Goal: Information Seeking & Learning: Learn about a topic

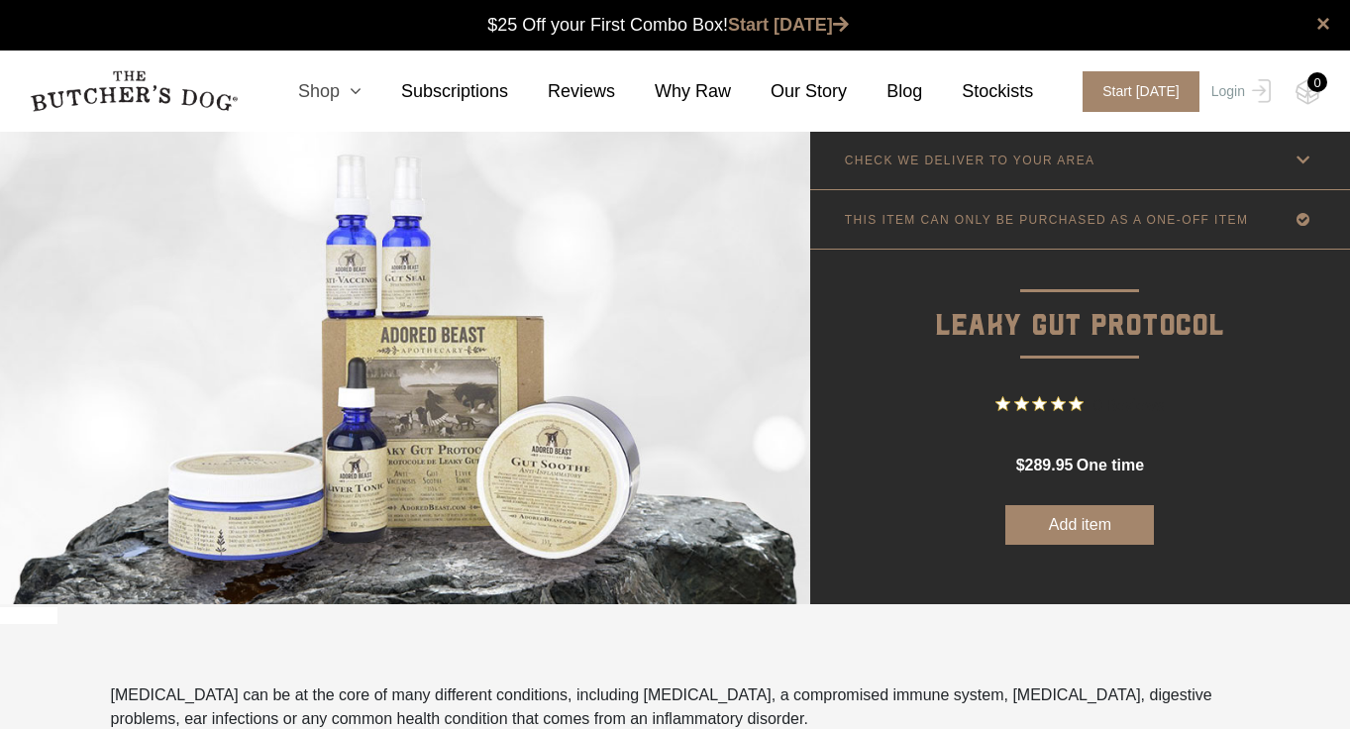
click at [345, 89] on link "Shop" at bounding box center [309, 91] width 103 height 27
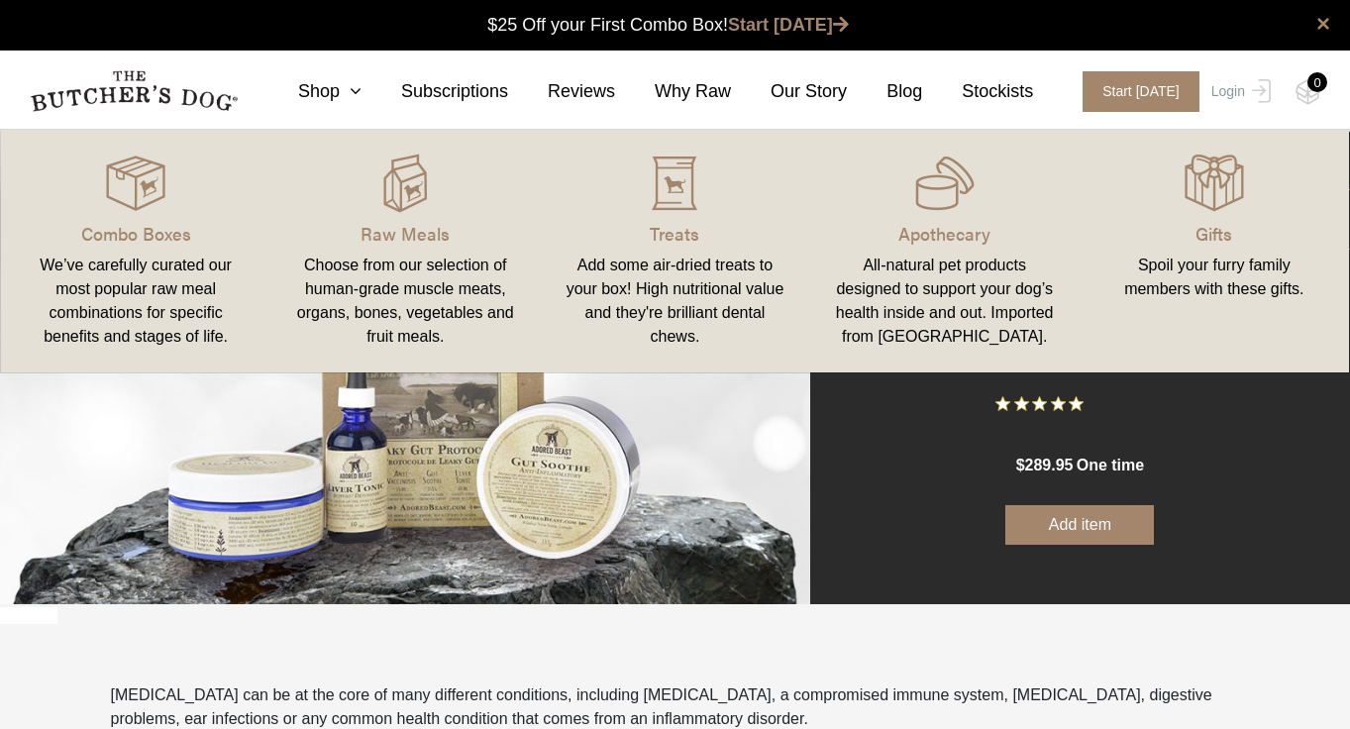
click at [166, 298] on div "We’ve carefully curated our most popular raw meal combinations for specific ben…" at bounding box center [136, 301] width 222 height 95
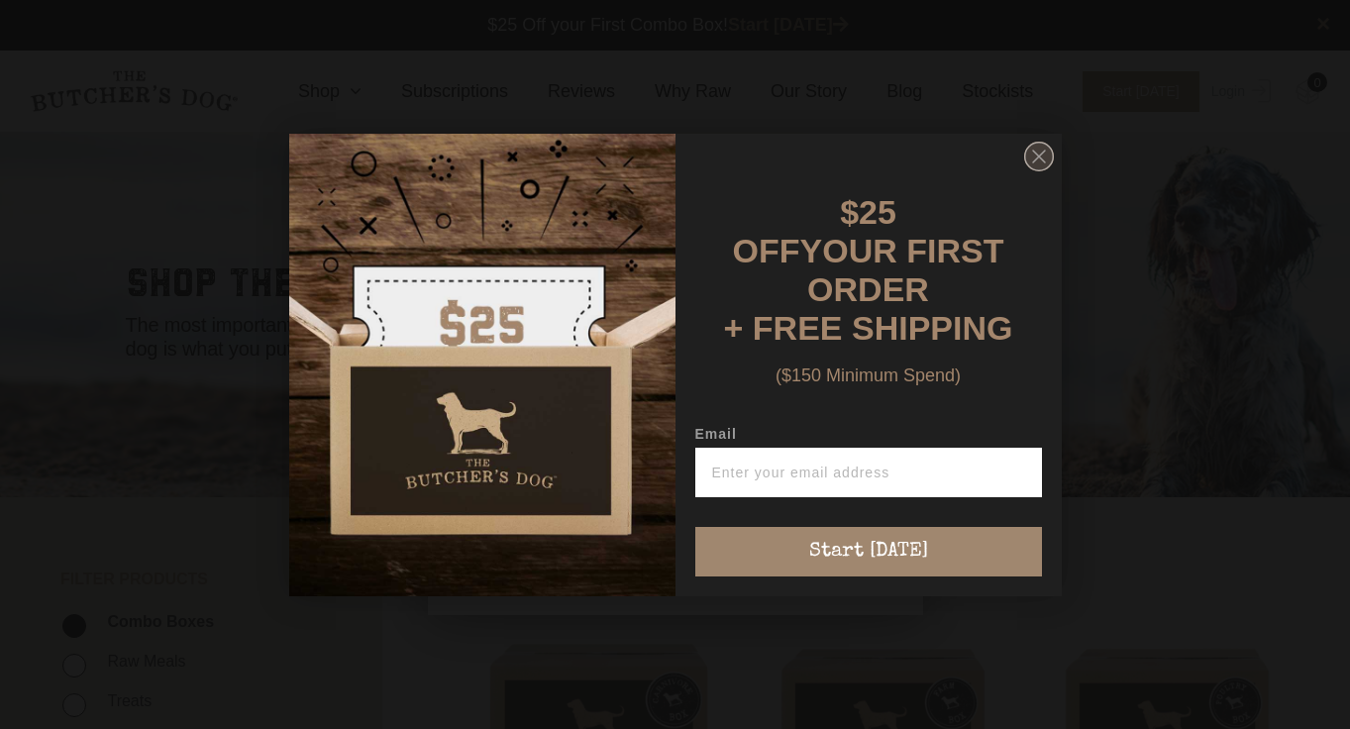
click at [1030, 170] on circle "Close dialog" at bounding box center [1038, 156] width 29 height 29
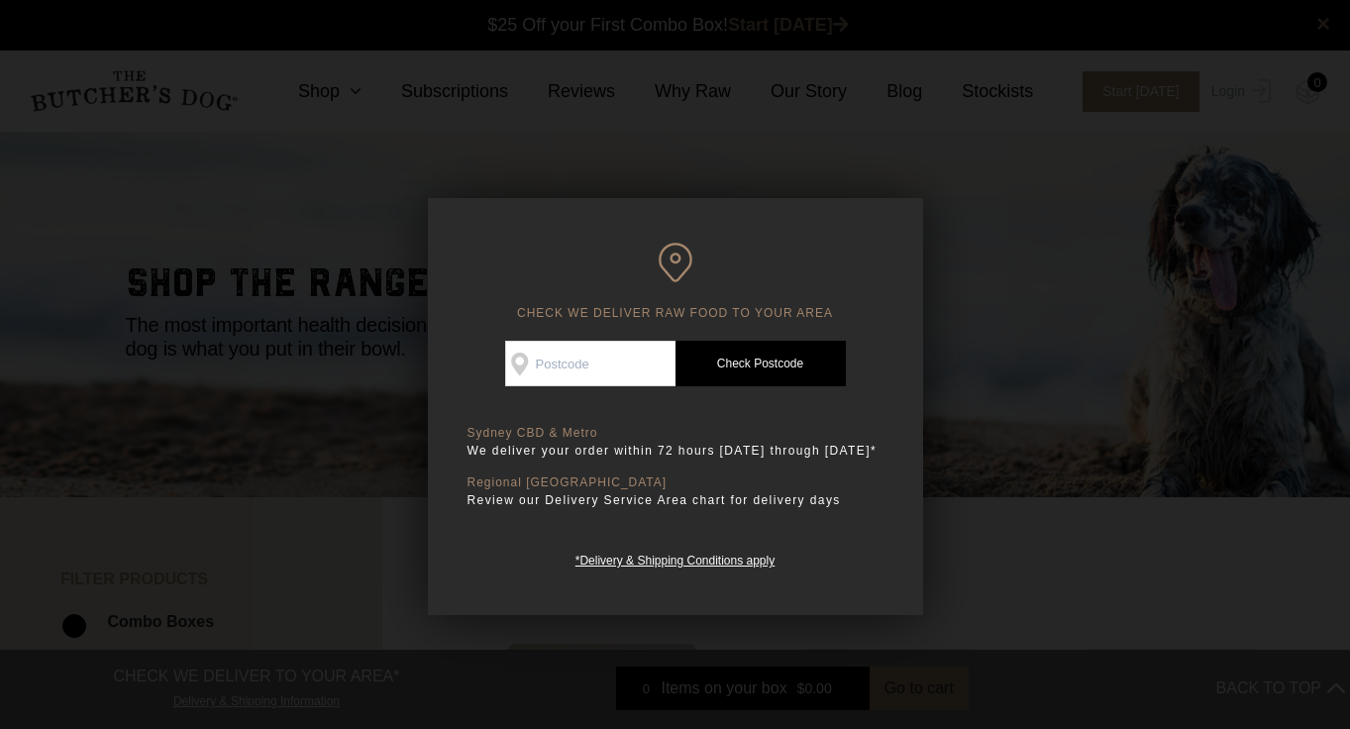
click at [1028, 410] on div at bounding box center [675, 364] width 1350 height 729
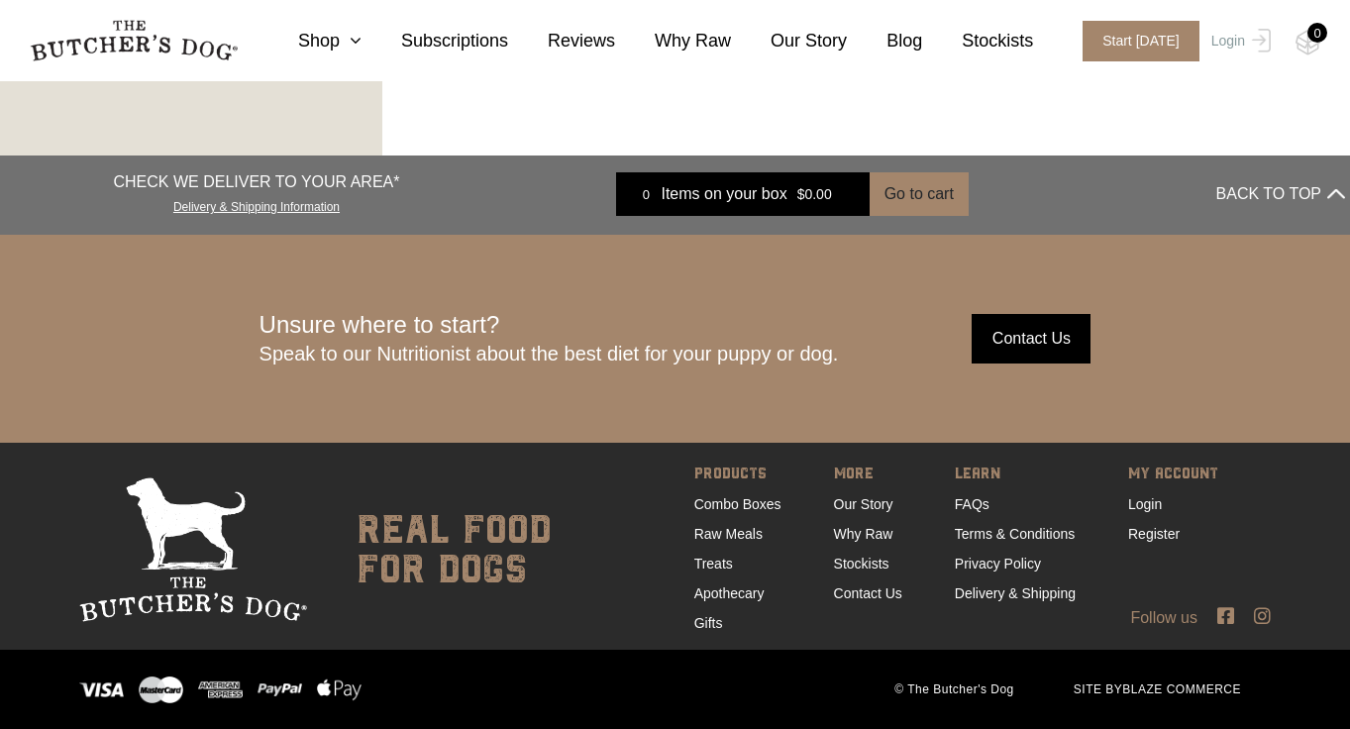
scroll to position [3009, 0]
click at [861, 501] on link "Our Story" at bounding box center [863, 504] width 59 height 16
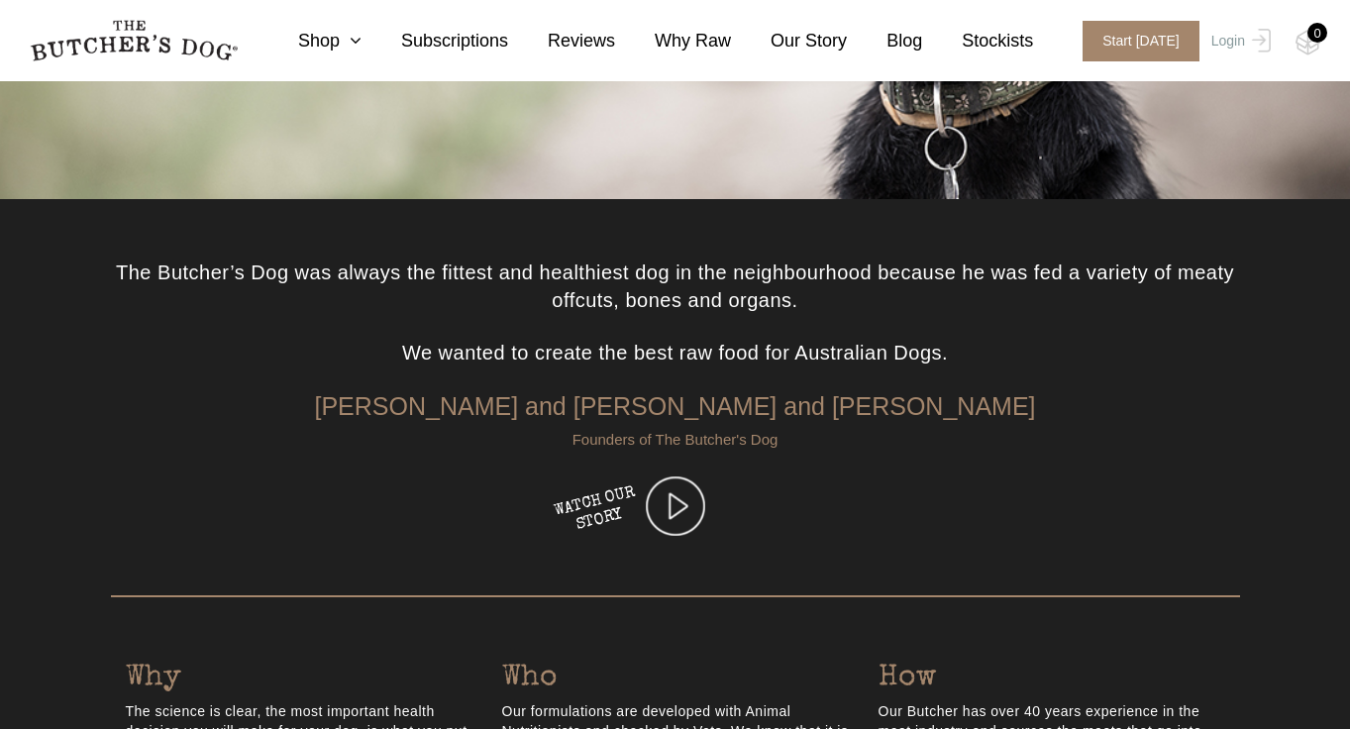
scroll to position [429, 0]
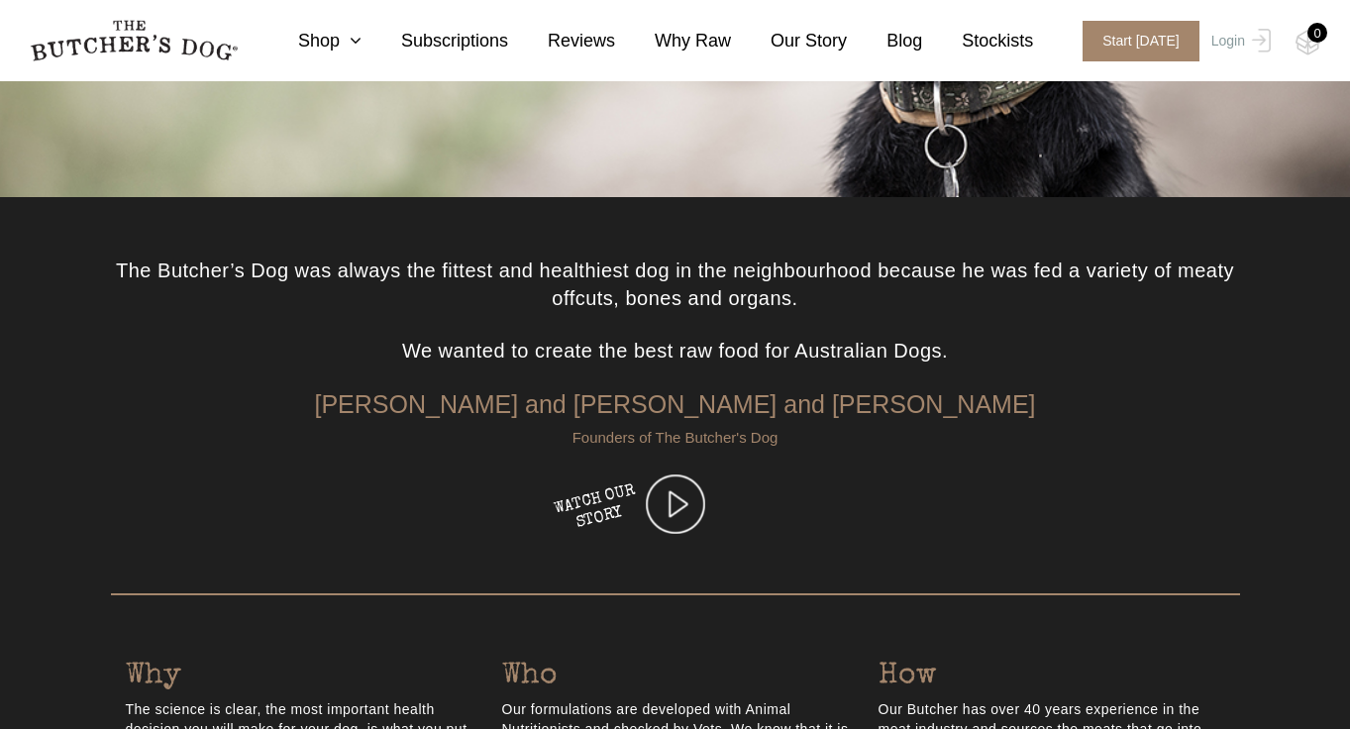
click at [671, 506] on img at bounding box center [675, 503] width 59 height 59
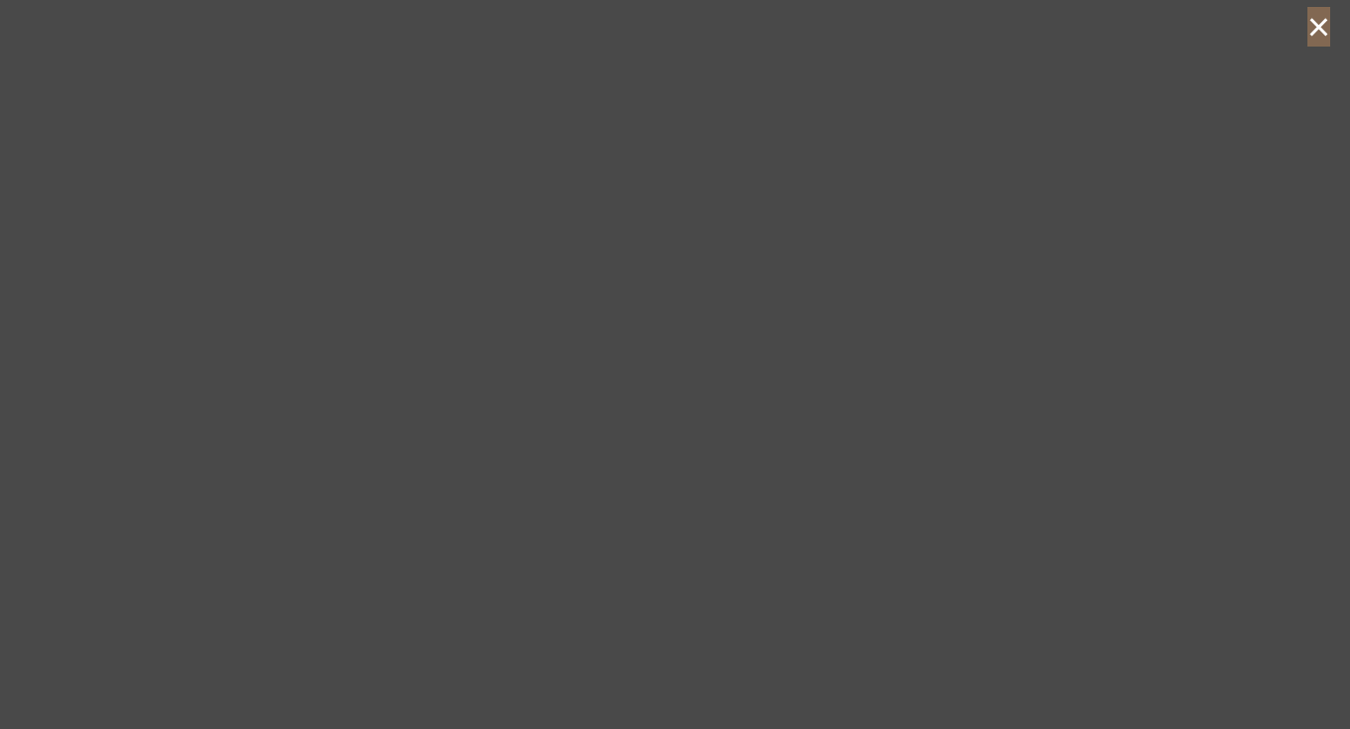
click at [1317, 35] on button "×" at bounding box center [1318, 27] width 23 height 40
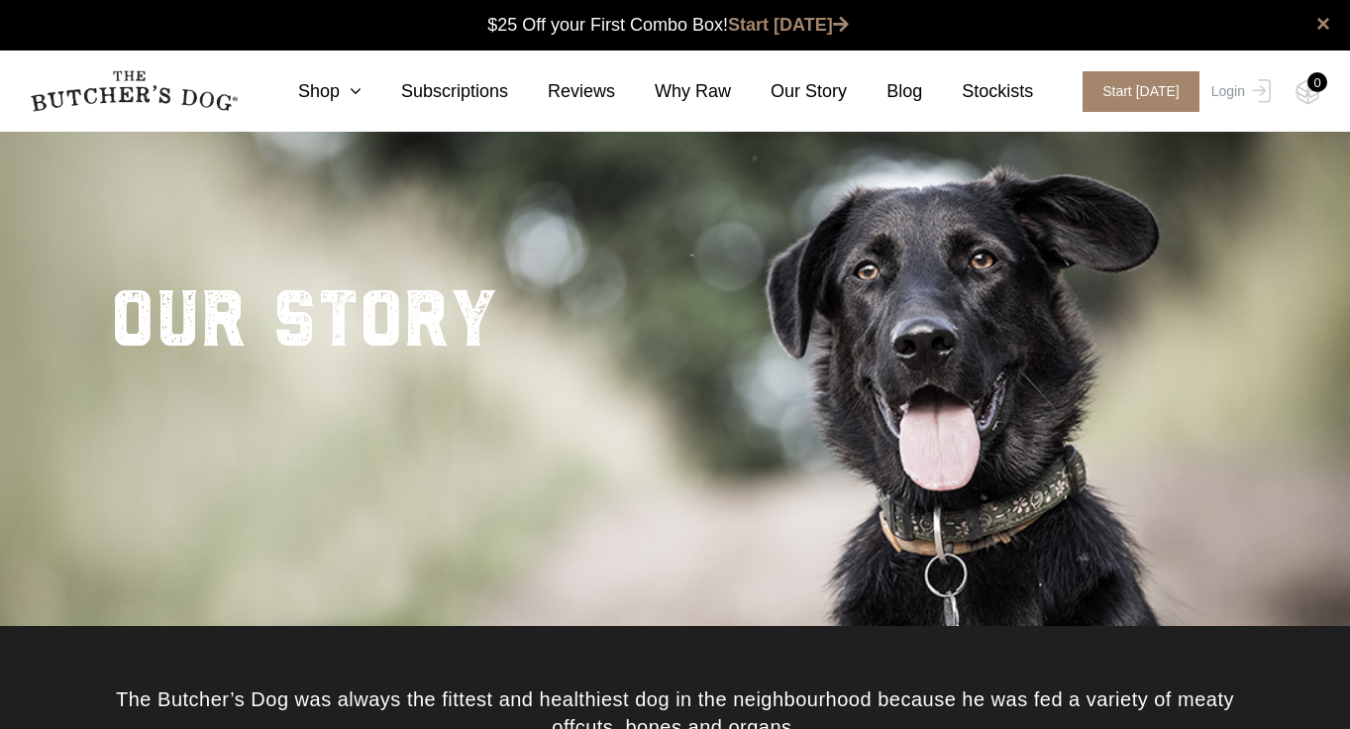
scroll to position [0, 0]
click at [347, 85] on icon at bounding box center [351, 91] width 22 height 18
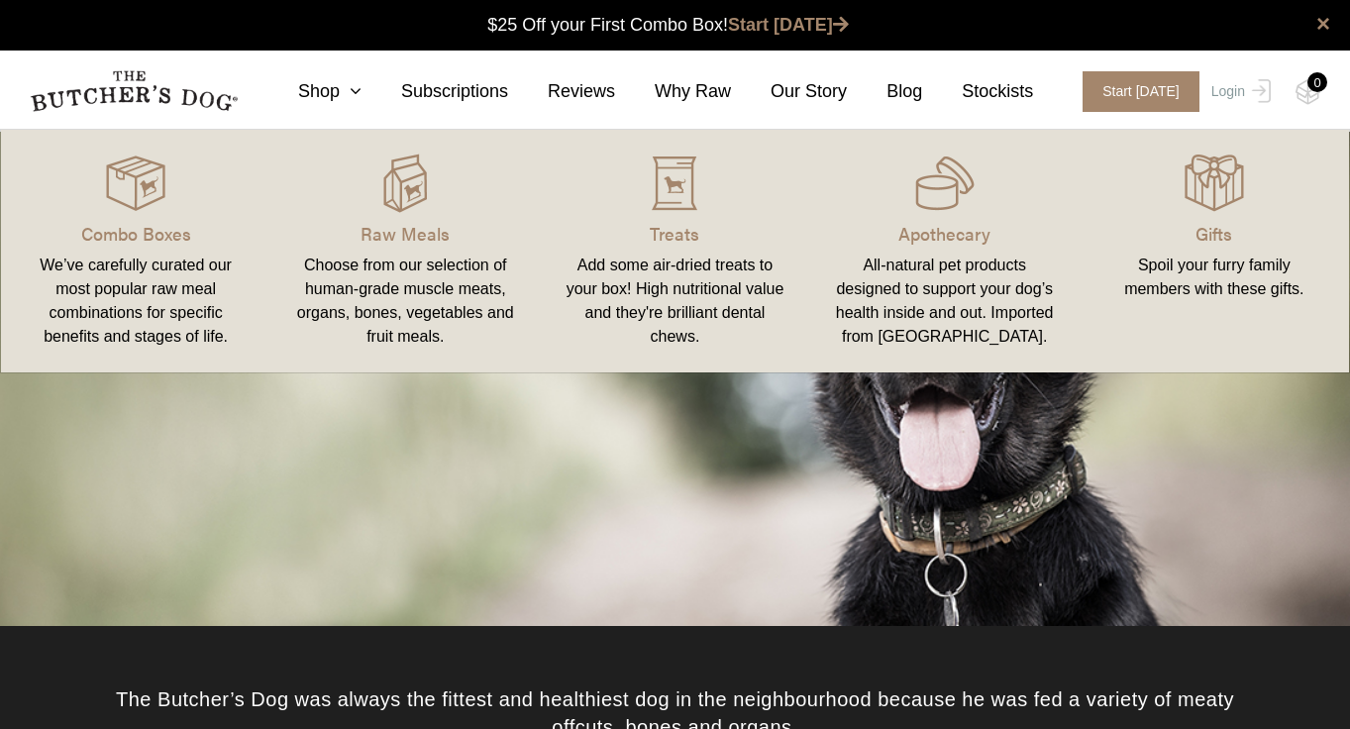
click at [951, 278] on div "All-natural pet products designed to support your dog’s health inside and out. …" at bounding box center [945, 301] width 222 height 95
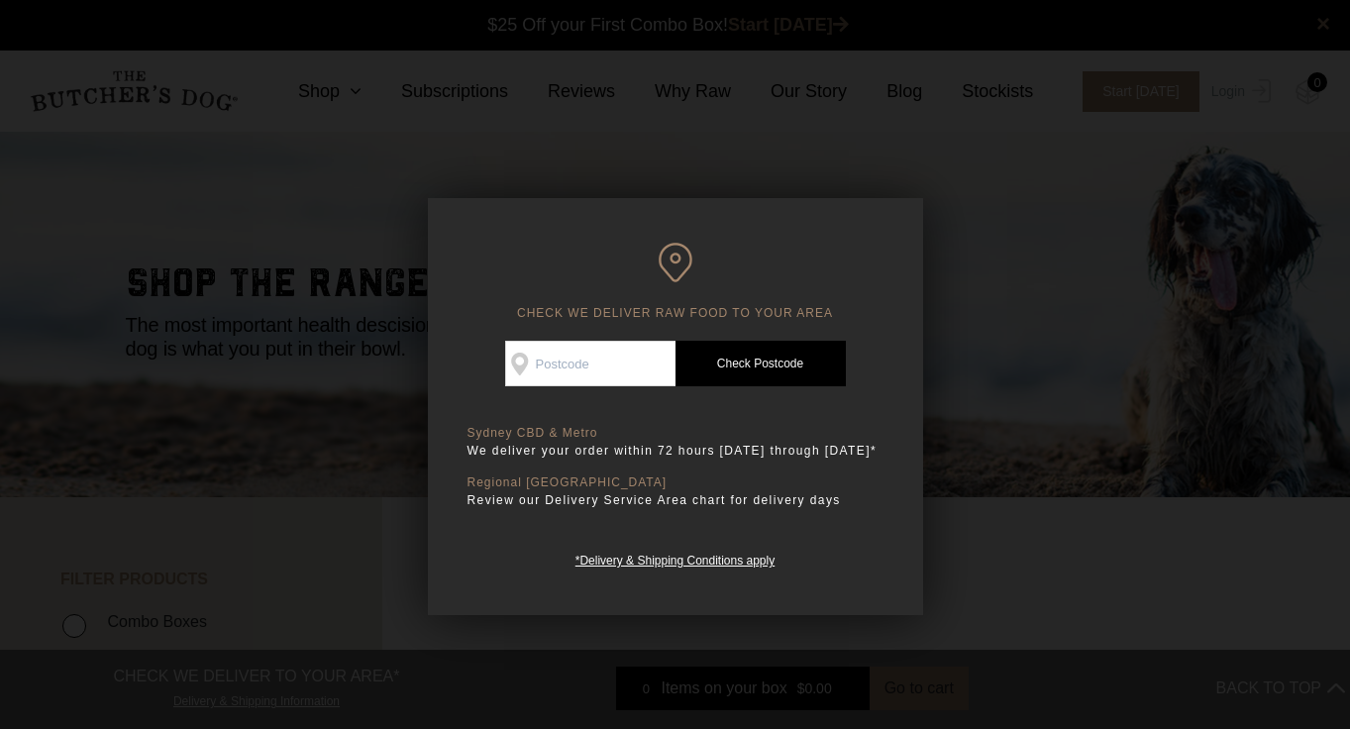
click at [1063, 339] on div at bounding box center [675, 364] width 1350 height 729
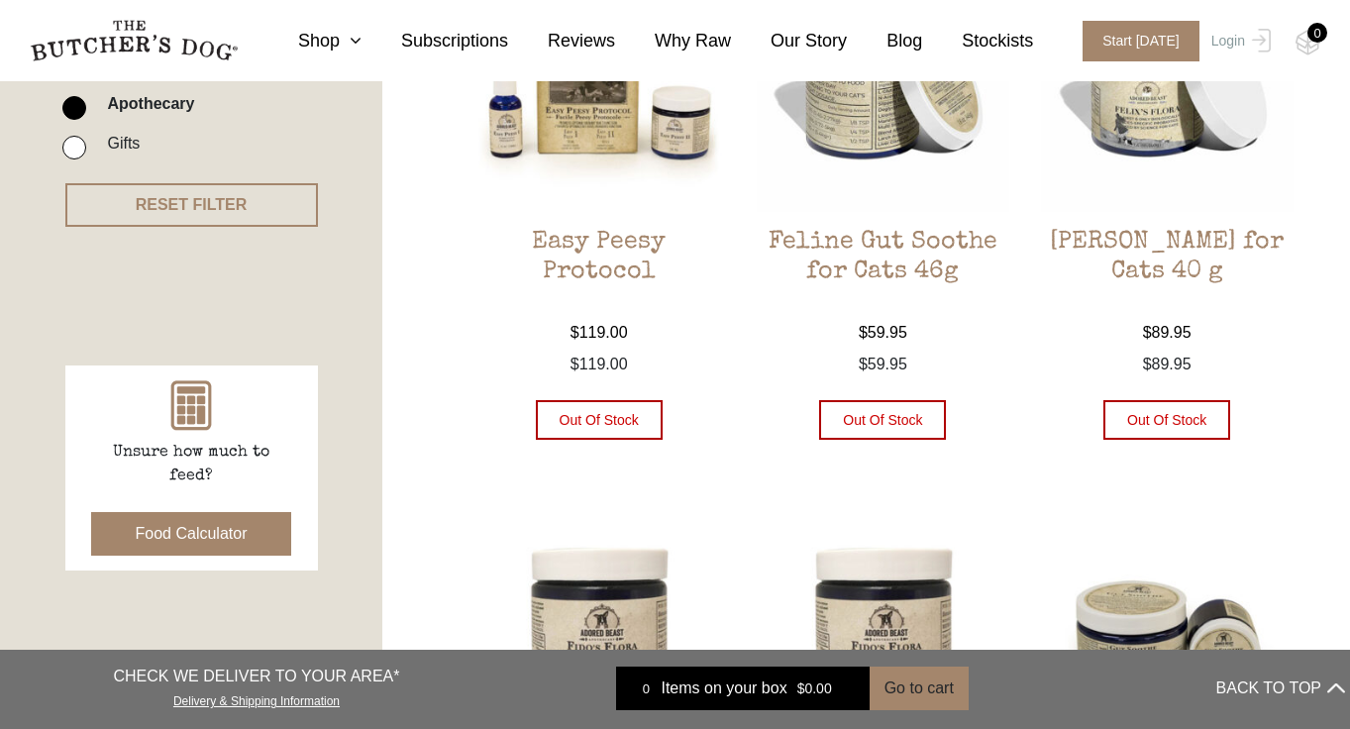
scroll to position [637, 0]
click at [1156, 262] on h2 "[PERSON_NAME] for Cats 40 g" at bounding box center [1167, 274] width 253 height 93
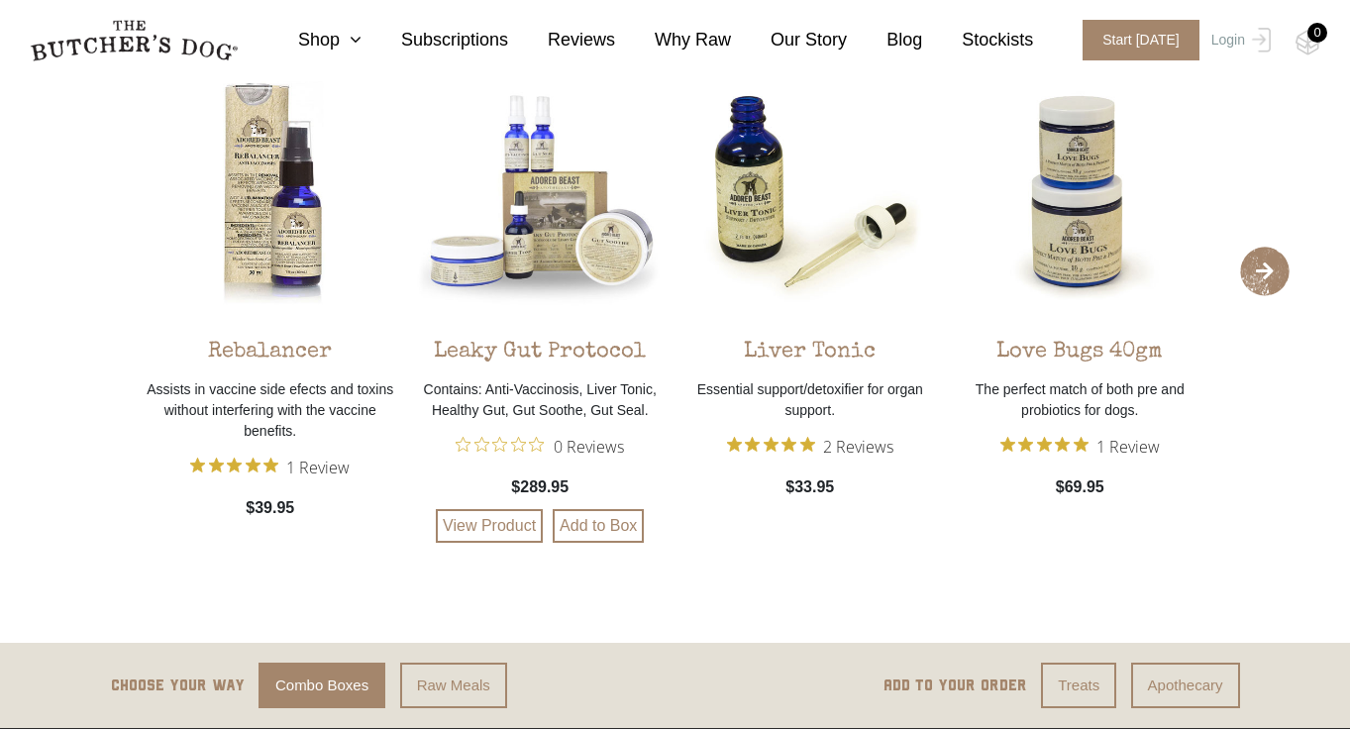
scroll to position [1427, 0]
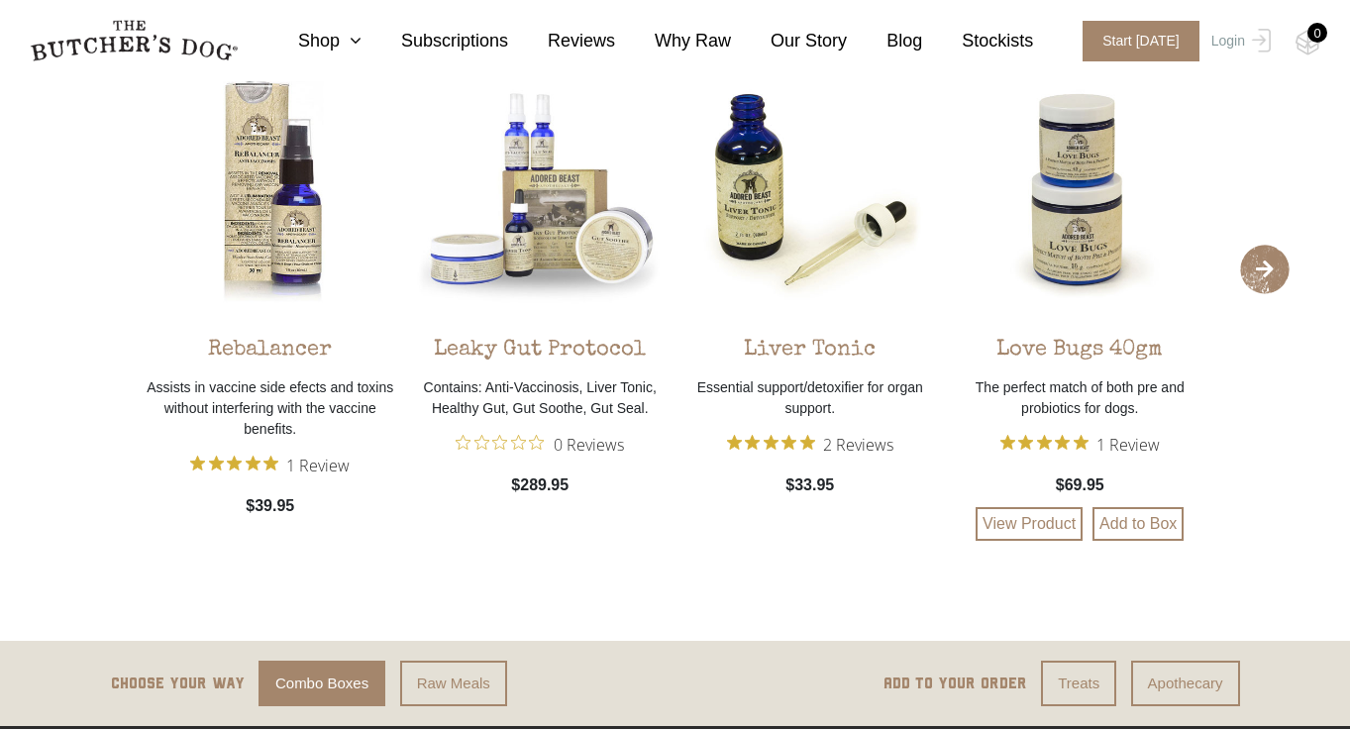
click at [1082, 398] on p "The perfect match of both pre and probiotics for dogs." at bounding box center [1080, 398] width 260 height 42
click at [1060, 213] on img at bounding box center [1080, 189] width 260 height 260
click at [1097, 226] on img at bounding box center [1080, 189] width 260 height 260
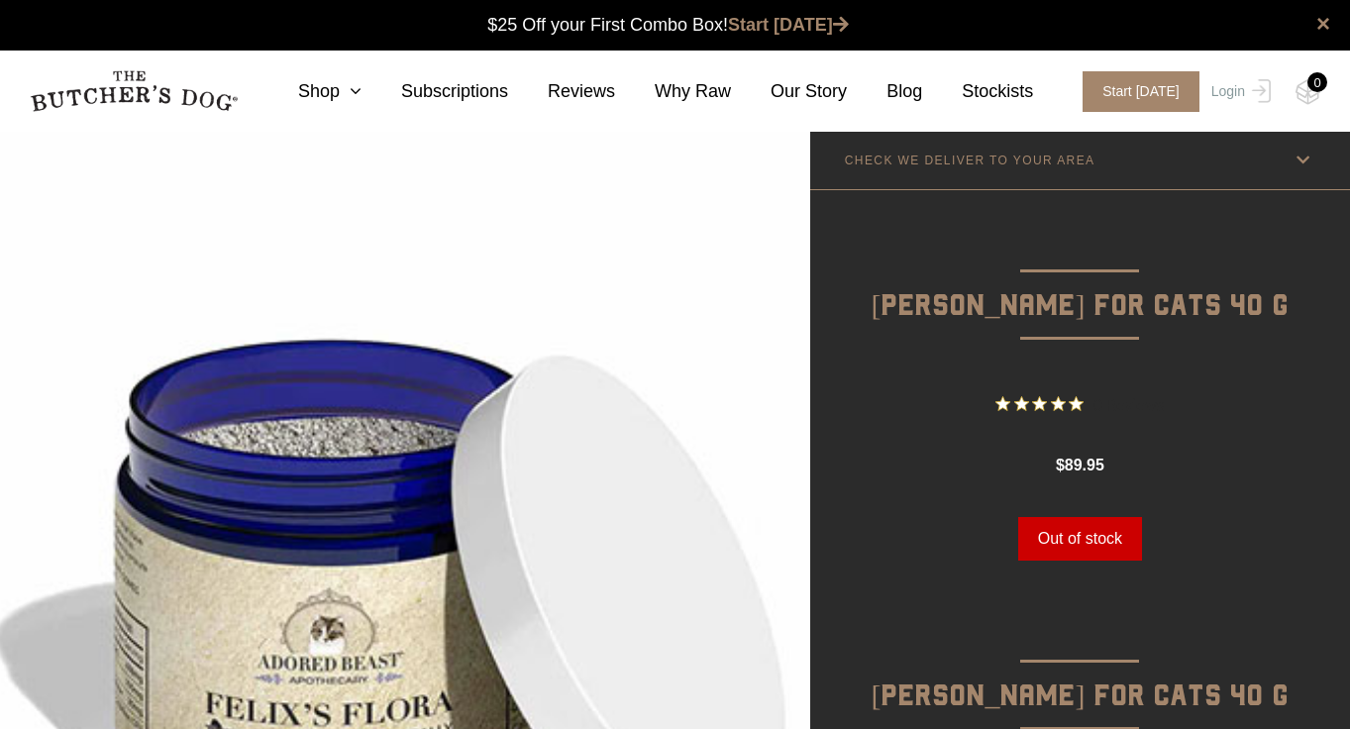
scroll to position [0, 0]
